Goal: Transaction & Acquisition: Purchase product/service

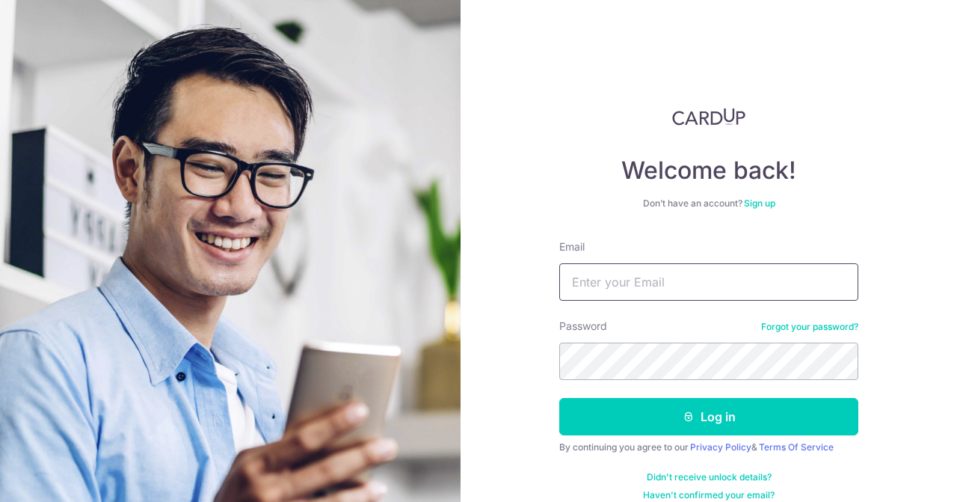
type input "ksbernardong@gmail.com"
click at [719, 419] on button "Log in" at bounding box center [708, 416] width 299 height 37
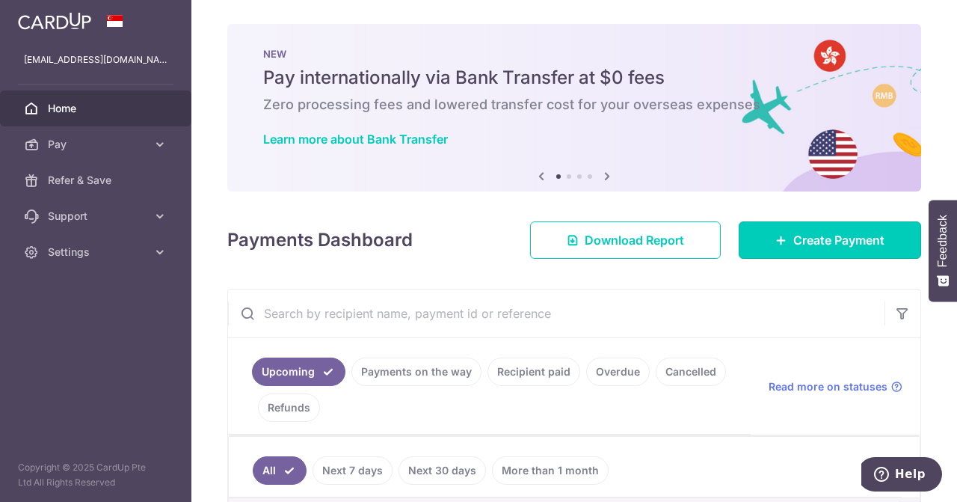
click at [782, 242] on link "Create Payment" at bounding box center [830, 239] width 182 height 37
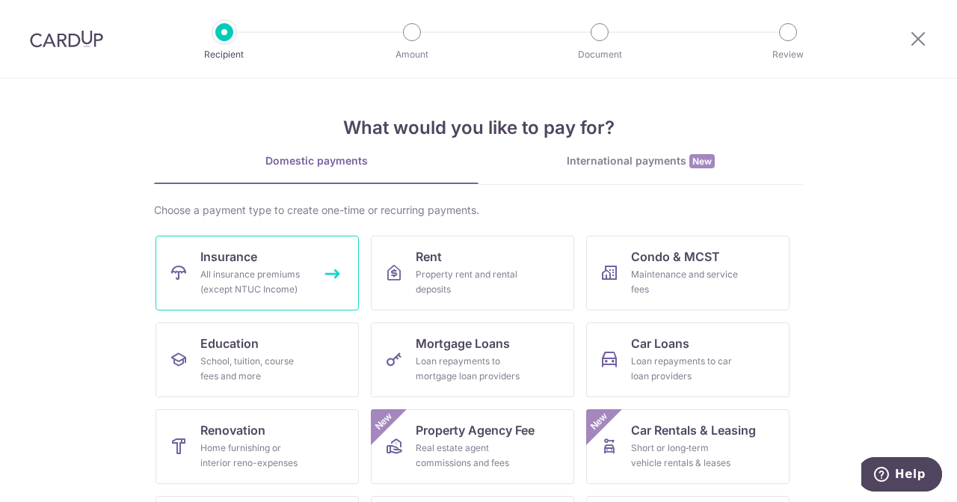
click at [307, 270] on link "Insurance All insurance premiums (except NTUC Income)" at bounding box center [256, 272] width 203 height 75
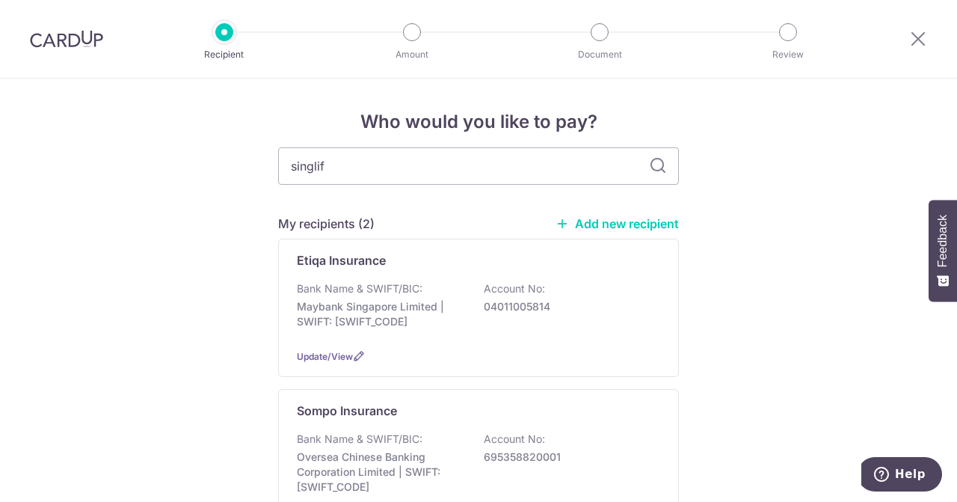
type input "singlife"
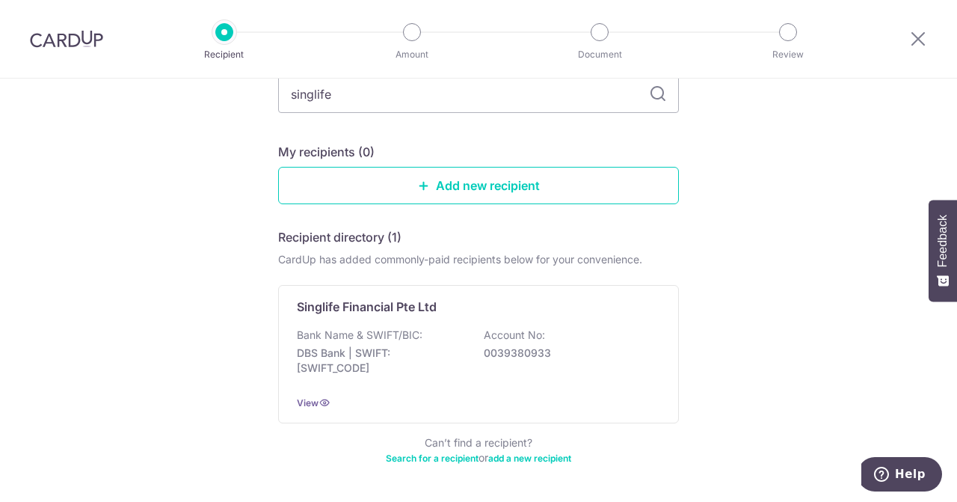
scroll to position [150, 0]
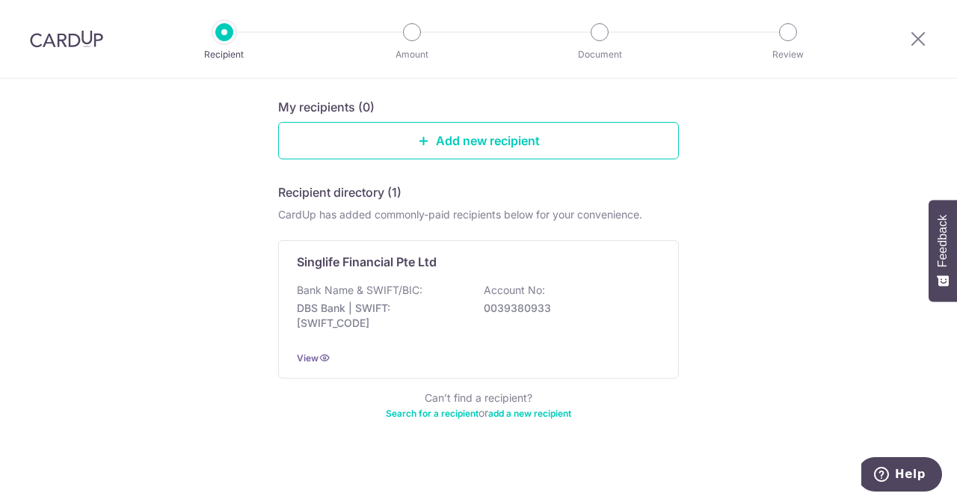
click at [386, 301] on p "DBS Bank | SWIFT: DBSSSGSGXXX" at bounding box center [380, 316] width 167 height 30
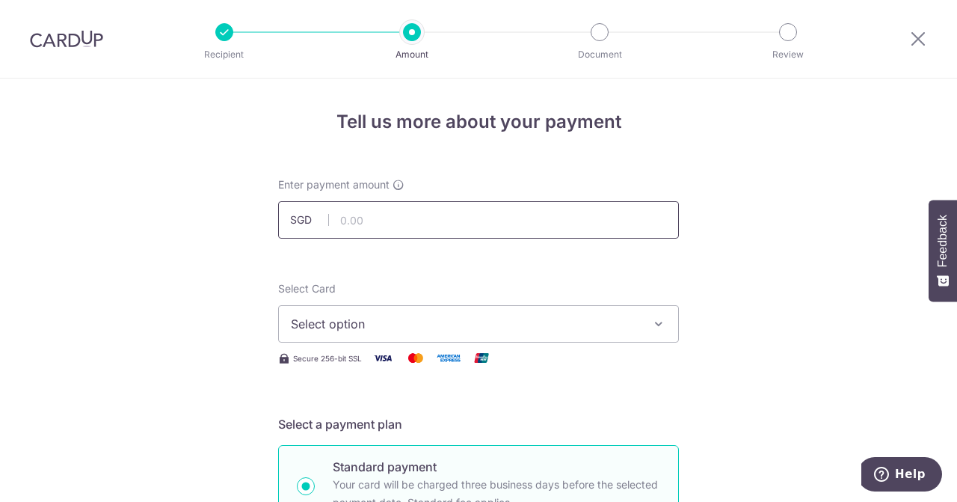
click at [381, 223] on input "text" at bounding box center [478, 219] width 401 height 37
type input "535.60"
click at [364, 321] on span "Select option" at bounding box center [465, 324] width 348 height 18
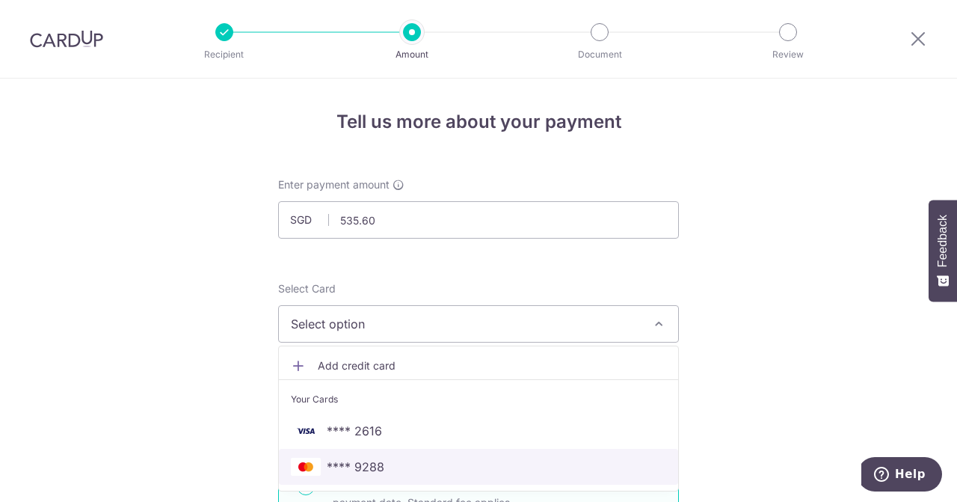
drag, startPoint x: 432, startPoint y: 466, endPoint x: 407, endPoint y: 462, distance: 25.7
click at [432, 466] on span "**** 9288" at bounding box center [478, 467] width 375 height 18
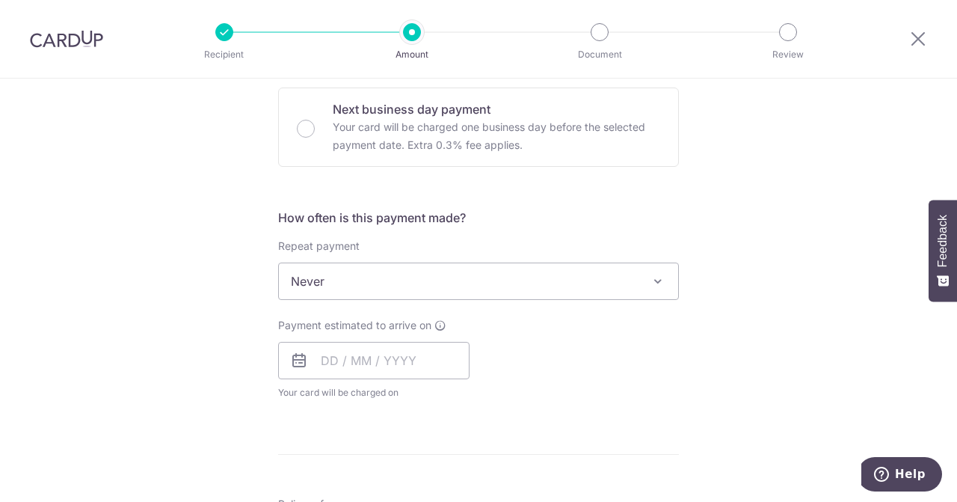
scroll to position [523, 0]
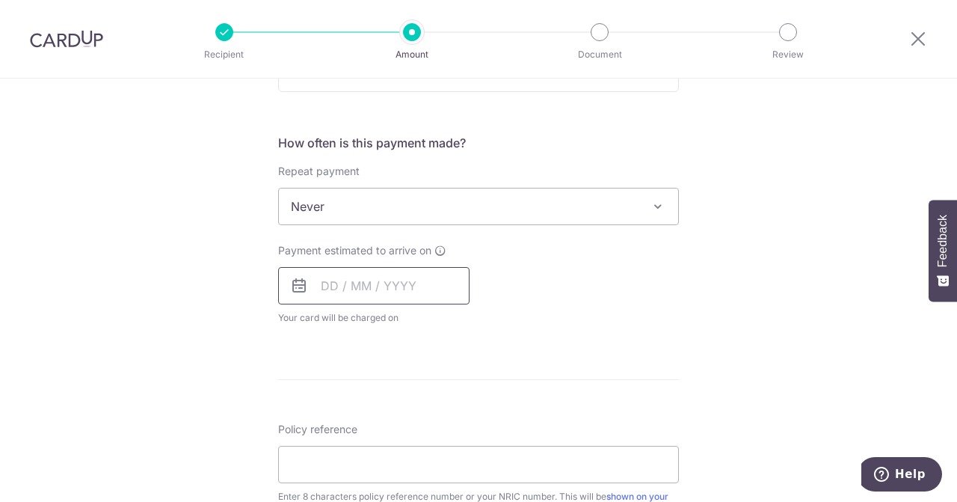
click at [323, 286] on input "text" at bounding box center [373, 285] width 191 height 37
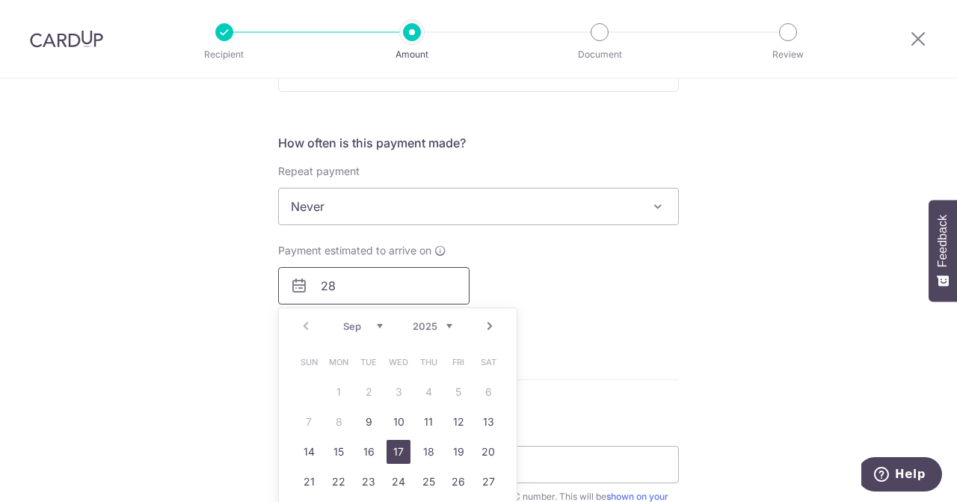
scroll to position [598, 0]
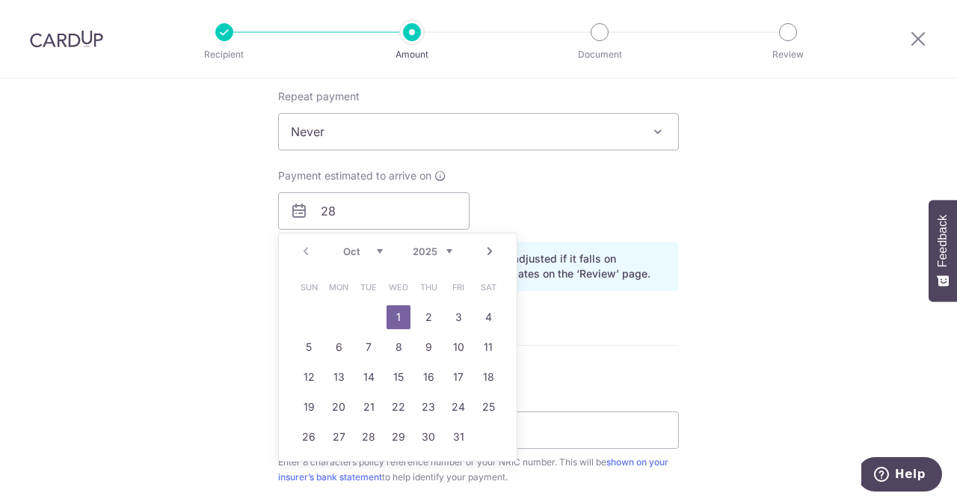
click at [365, 251] on select "Oct Nov Dec" at bounding box center [363, 251] width 40 height 12
click at [190, 250] on div "Tell us more about your payment Enter payment amount SGD 535.60 535.60 Select C…" at bounding box center [478, 176] width 957 height 1393
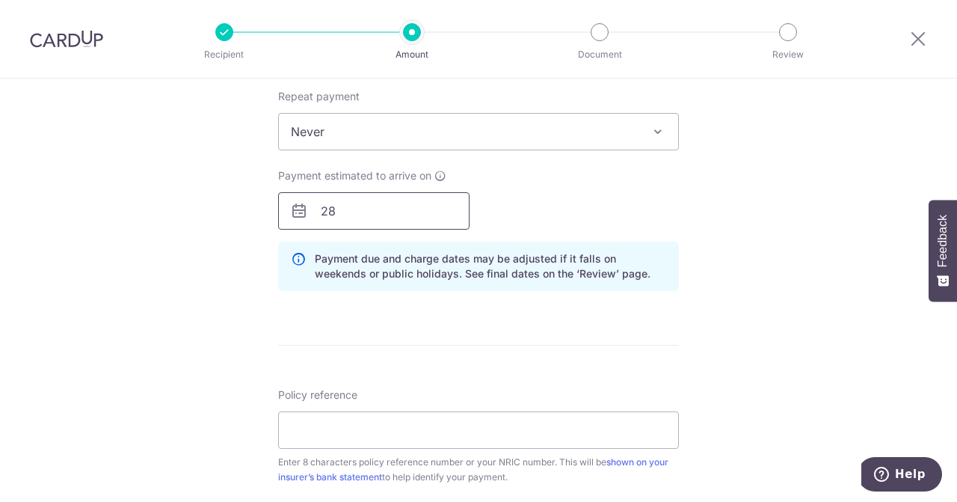
click at [363, 209] on input "28" at bounding box center [373, 210] width 191 height 37
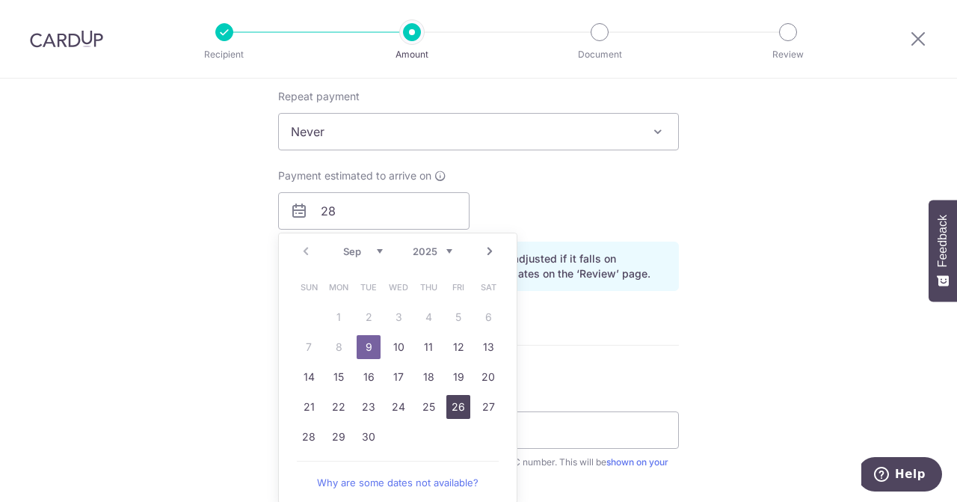
click at [454, 406] on link "26" at bounding box center [458, 407] width 24 height 24
type input "26/09/2025"
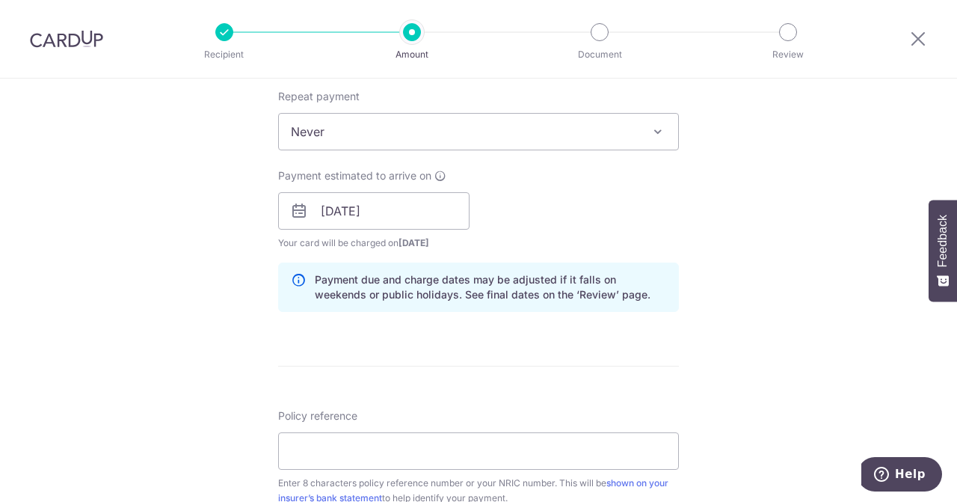
scroll to position [748, 0]
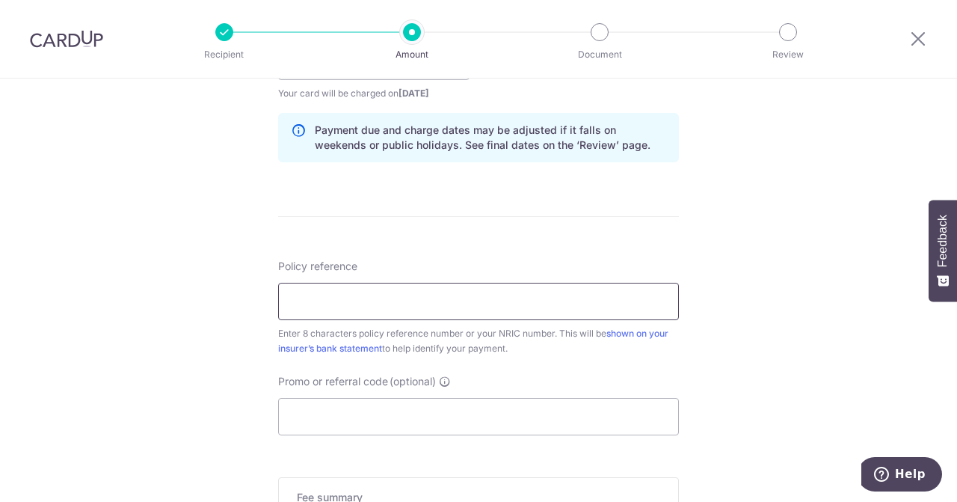
click at [398, 305] on input "Policy reference" at bounding box center [478, 301] width 401 height 37
click at [815, 360] on div "Tell us more about your payment Enter payment amount SGD 535.60 535.60 Select C…" at bounding box center [478, 38] width 957 height 1414
click at [593, 299] on input "Policy reference" at bounding box center [478, 301] width 401 height 37
type input "80732960"
click at [481, 411] on input "Promo or referral code (optional)" at bounding box center [478, 416] width 401 height 37
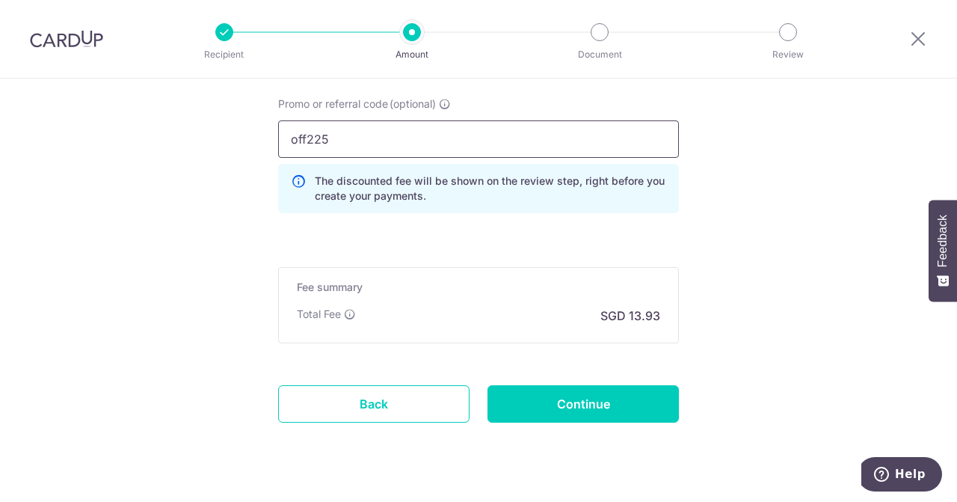
scroll to position [1047, 0]
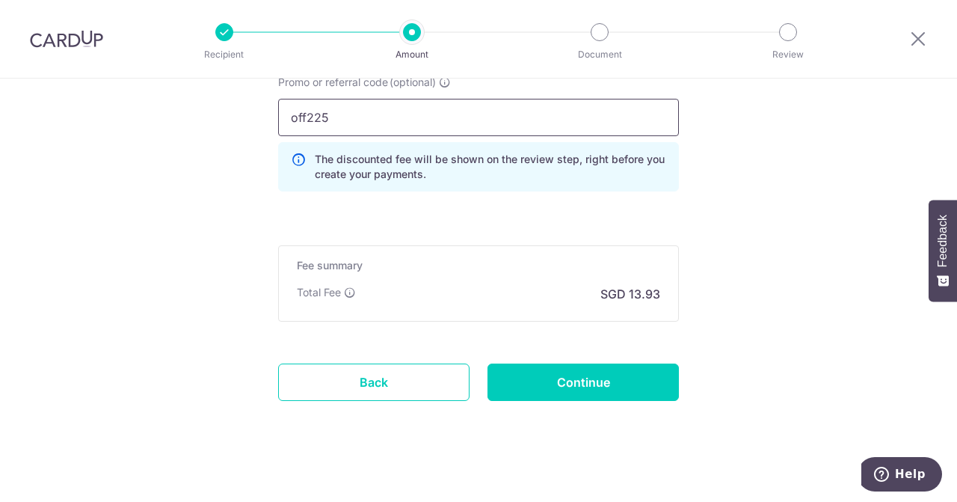
type input "off225"
click at [574, 384] on input "Continue" at bounding box center [582, 381] width 191 height 37
type input "Create Schedule"
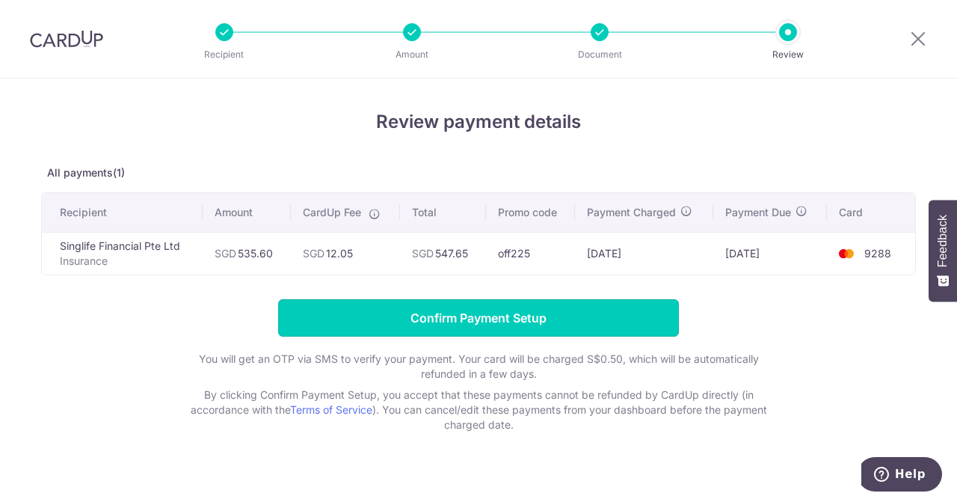
click at [566, 318] on input "Confirm Payment Setup" at bounding box center [478, 317] width 401 height 37
